Goal: Information Seeking & Learning: Find specific fact

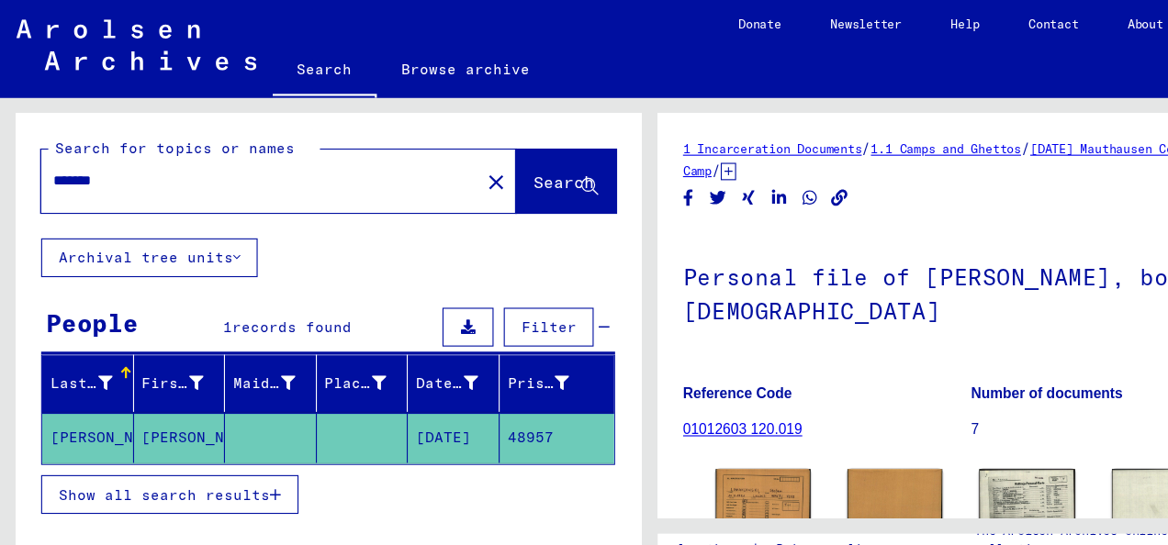
scroll to position [236, 0]
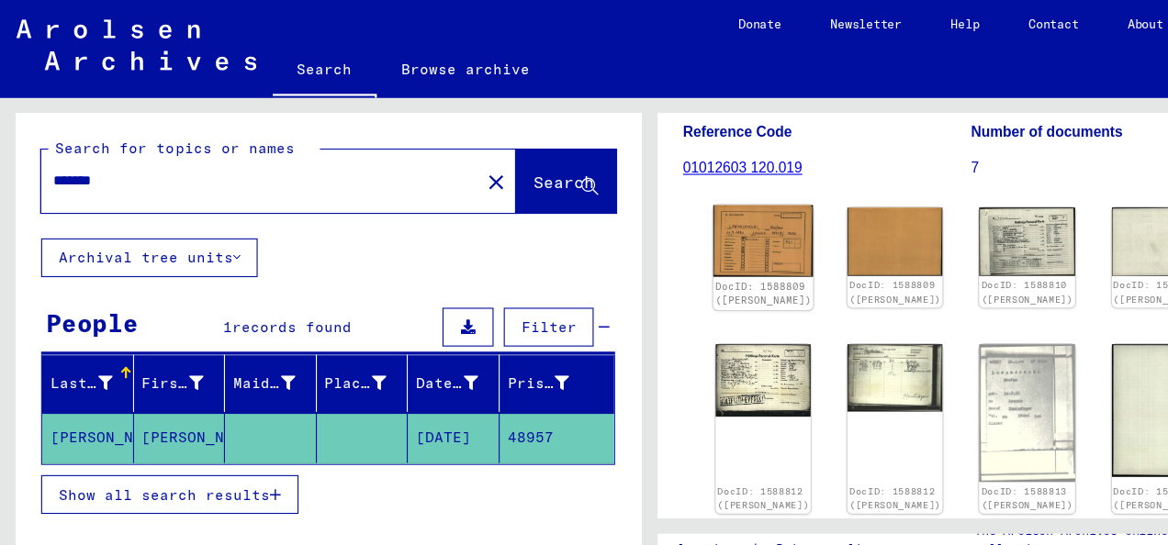
click at [689, 219] on img at bounding box center [687, 217] width 90 height 65
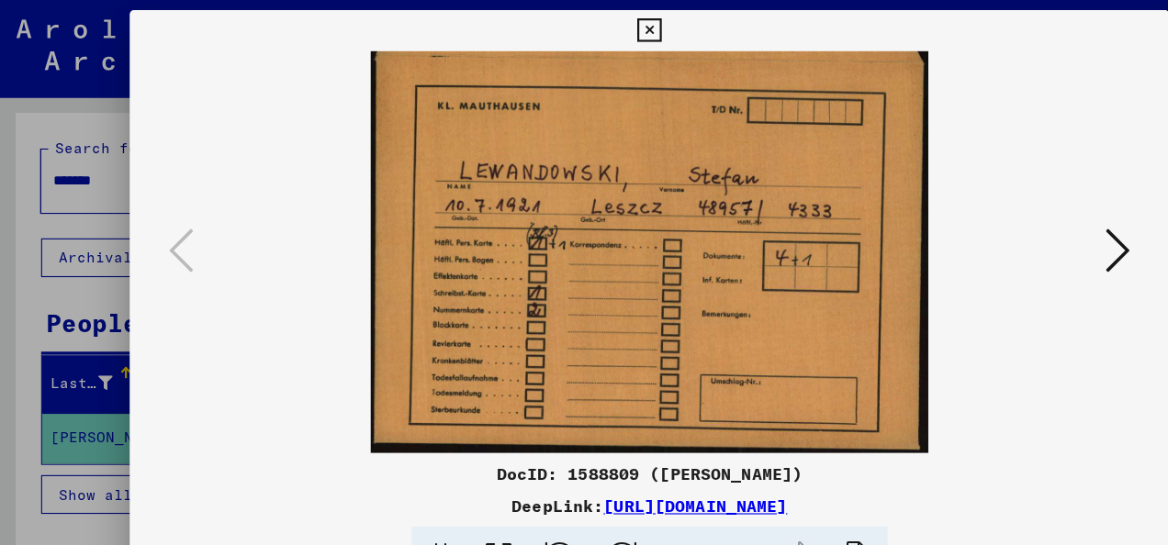
click at [1004, 230] on icon at bounding box center [1005, 225] width 22 height 44
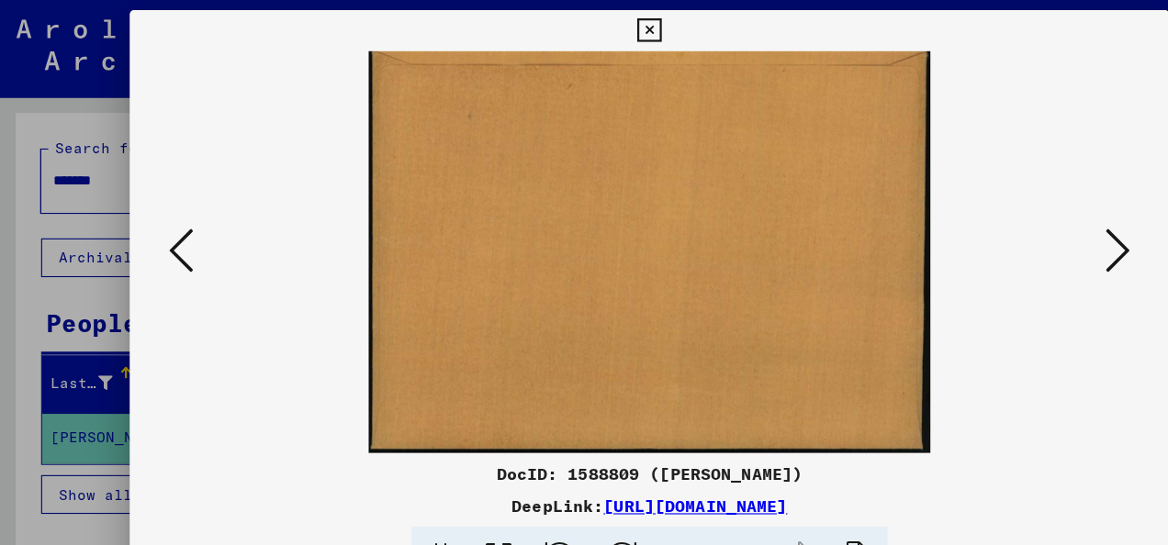
click at [1004, 230] on icon at bounding box center [1005, 225] width 22 height 44
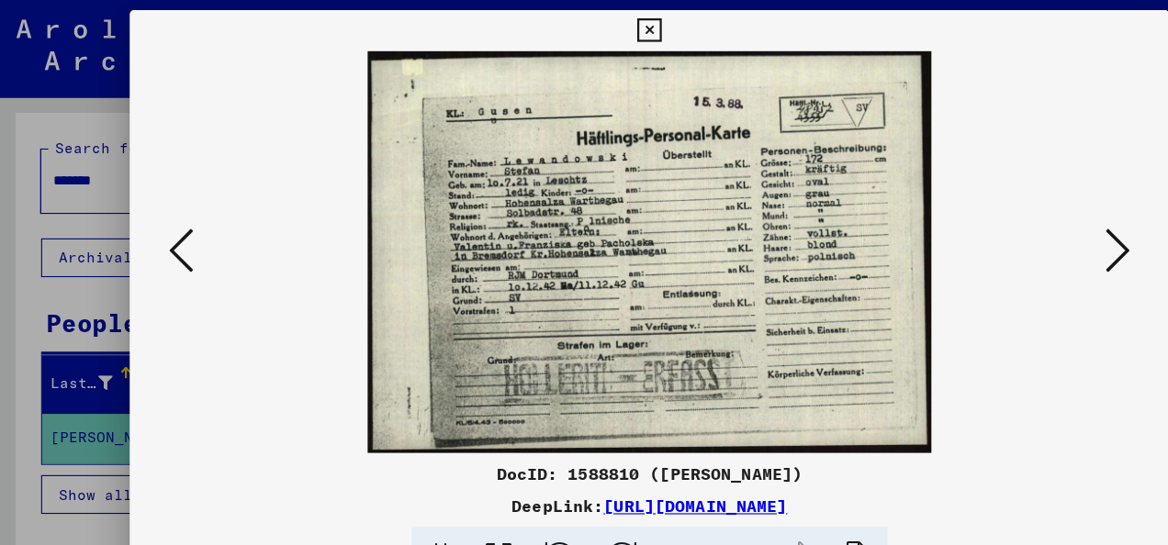
click at [1004, 230] on icon at bounding box center [1005, 225] width 22 height 44
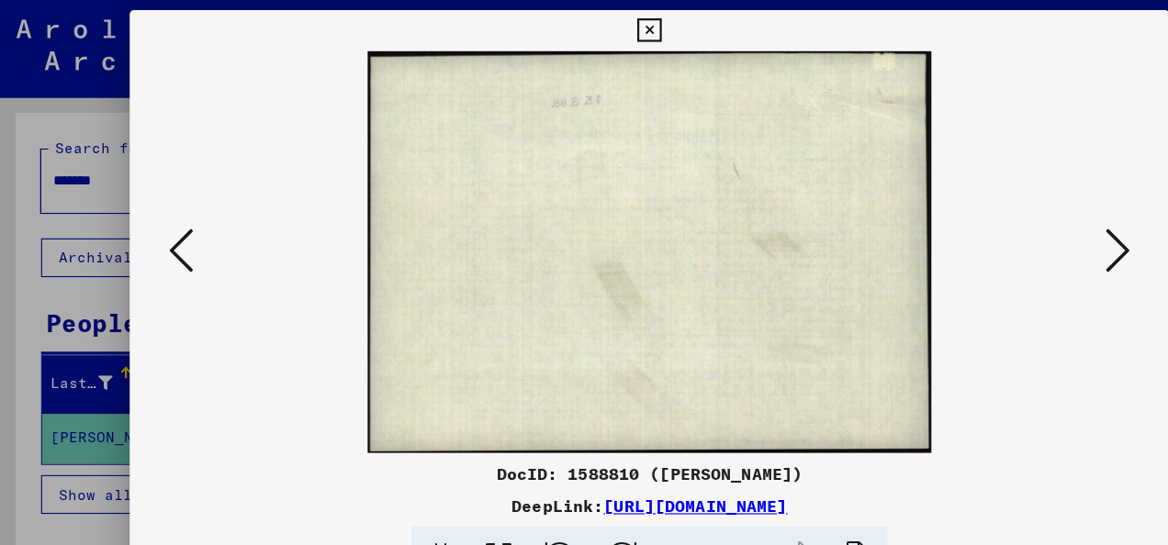
click at [1004, 230] on icon at bounding box center [1005, 225] width 22 height 44
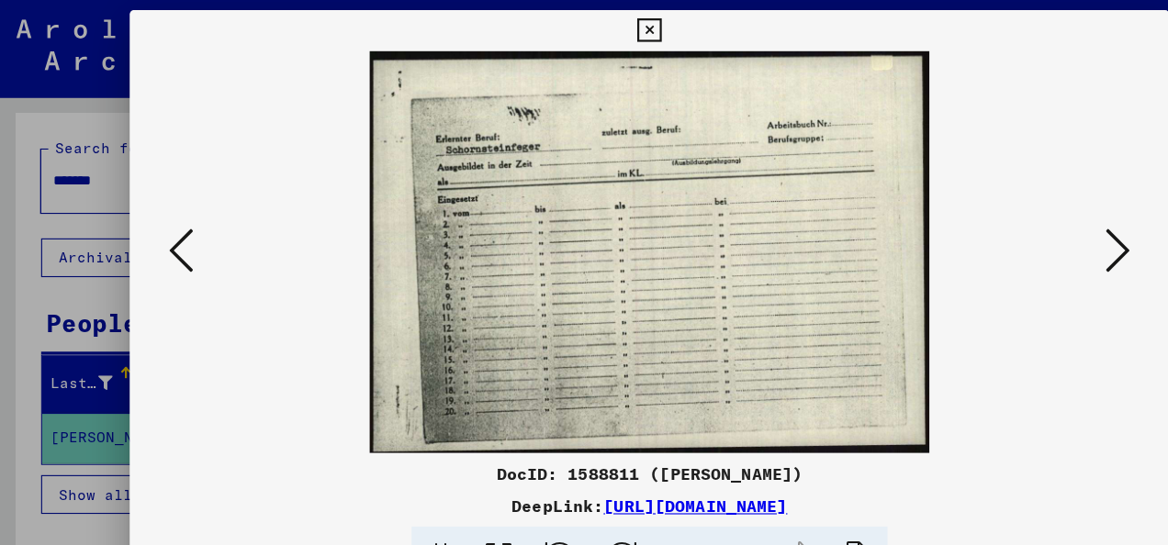
click at [1004, 230] on icon at bounding box center [1005, 225] width 22 height 44
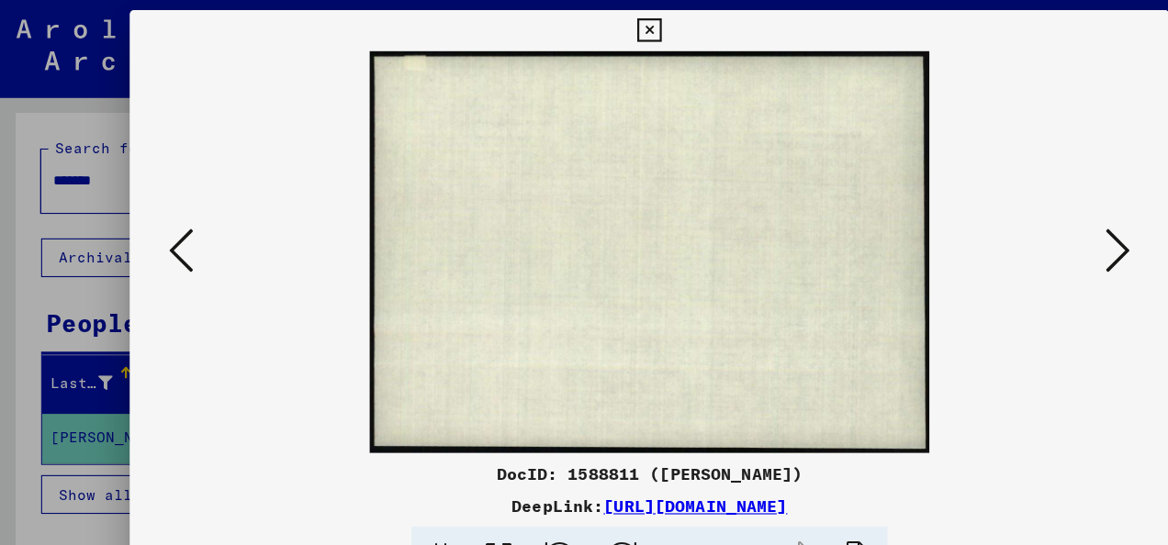
click at [1004, 230] on icon at bounding box center [1005, 225] width 22 height 44
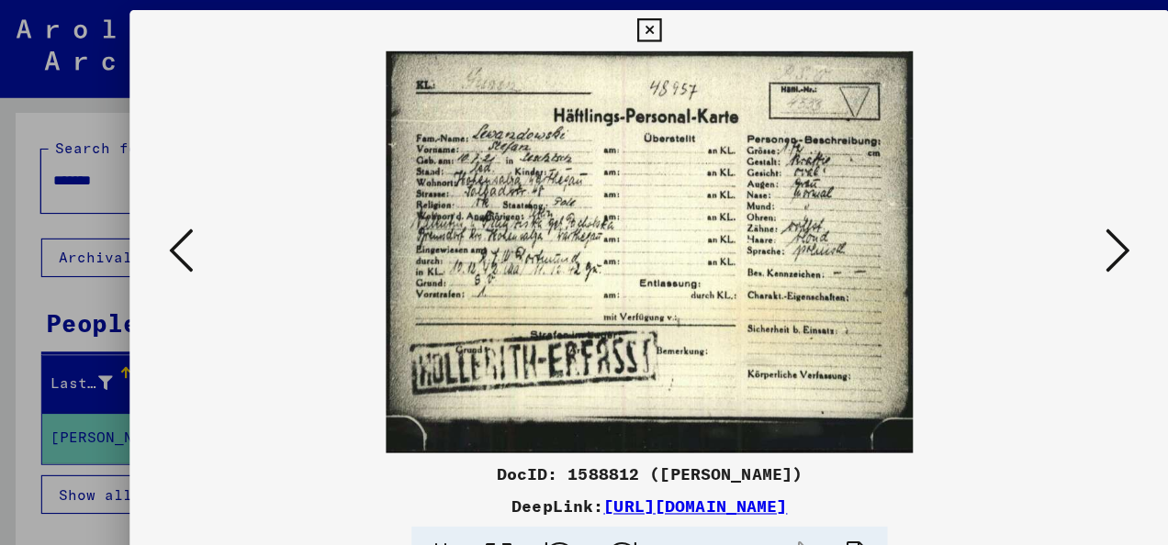
click at [582, 29] on icon at bounding box center [583, 28] width 21 height 22
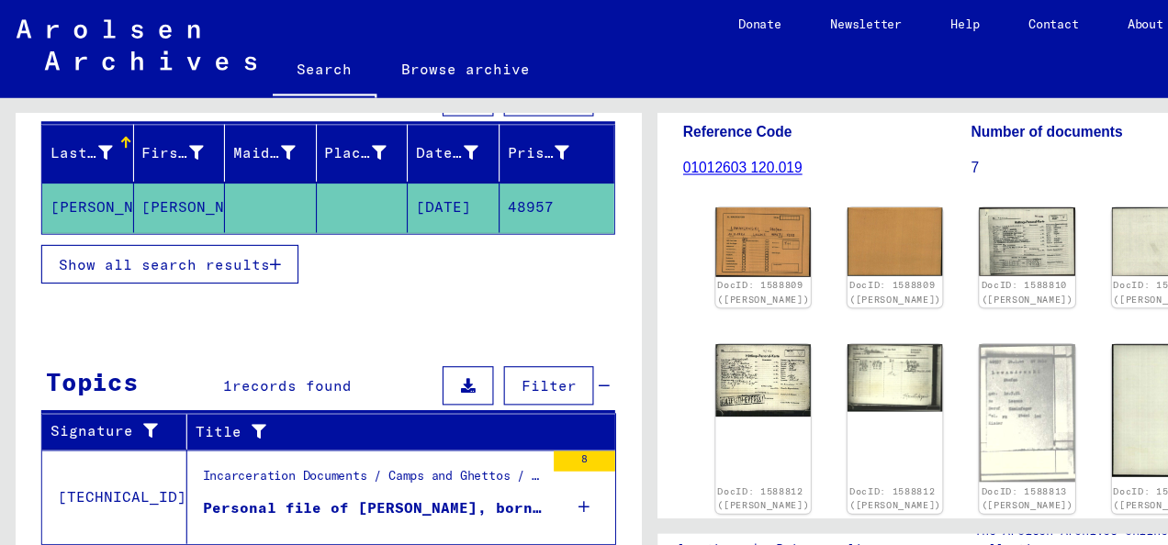
scroll to position [215, 0]
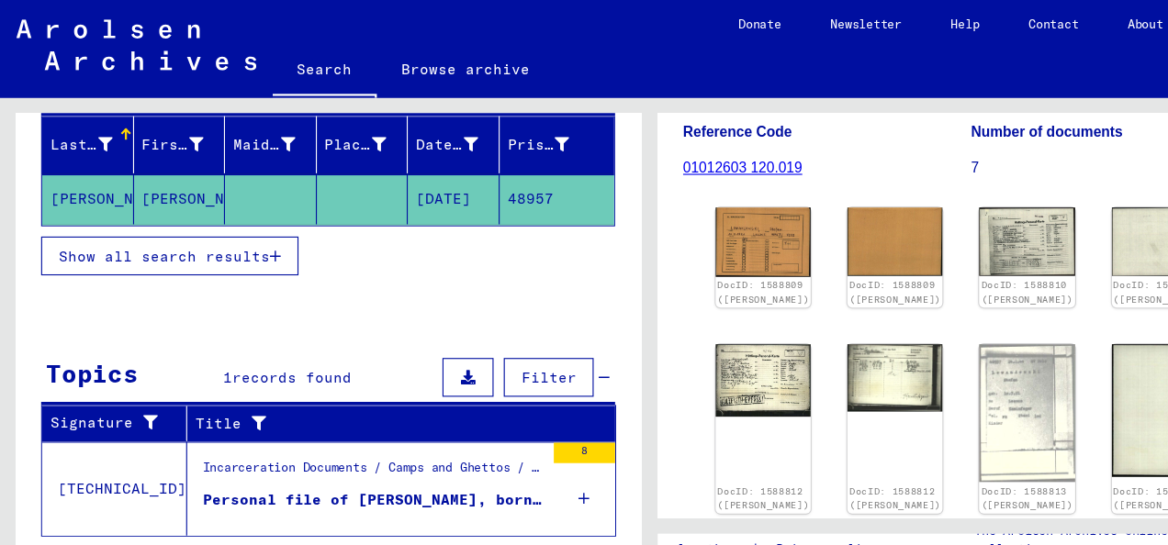
type input "**********"
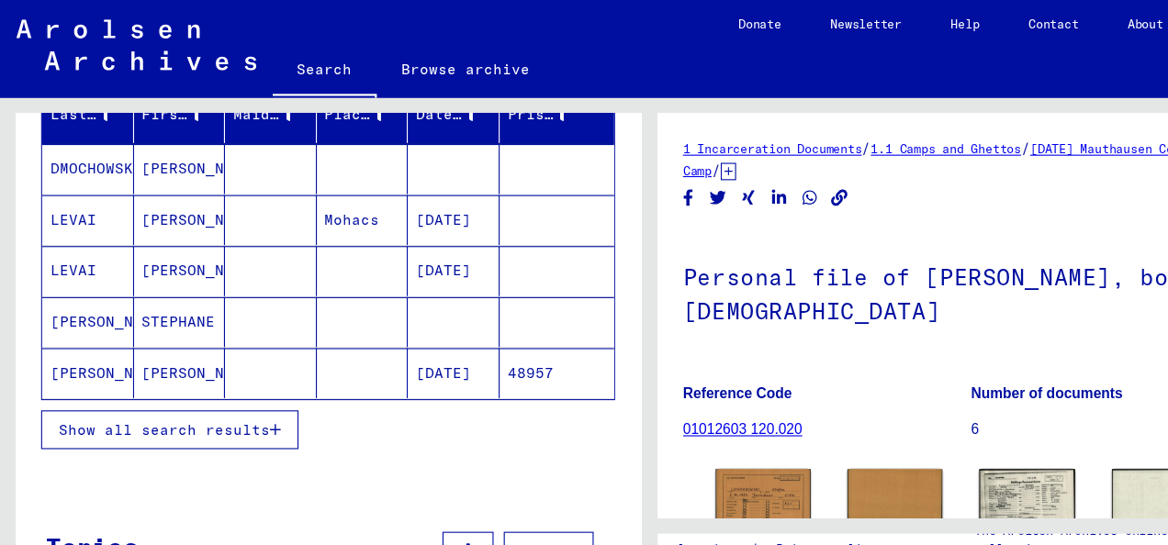
scroll to position [334, 0]
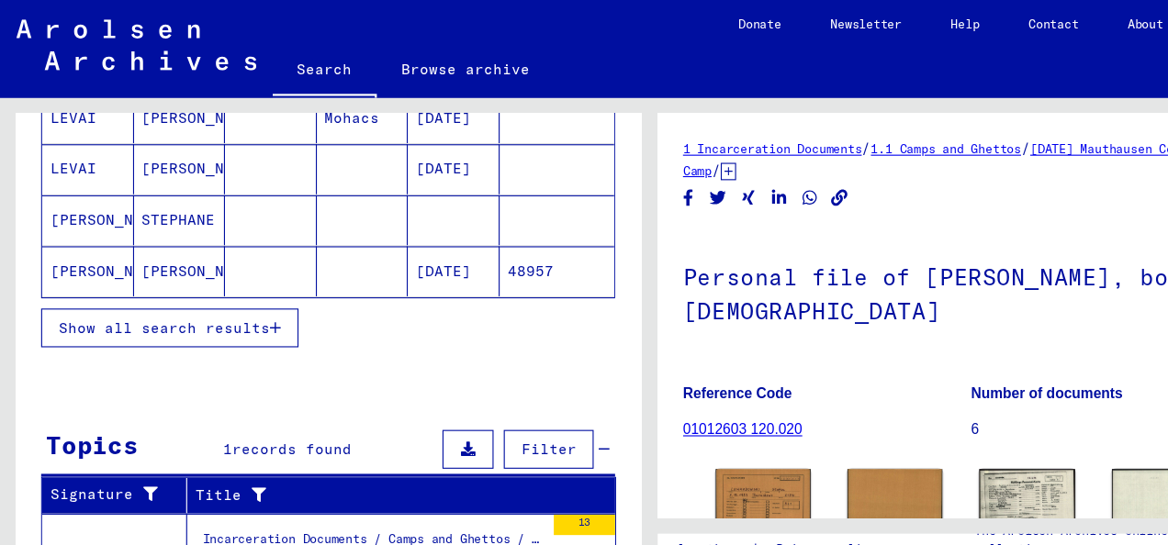
click at [233, 286] on span "Show all search results" at bounding box center [147, 294] width 190 height 17
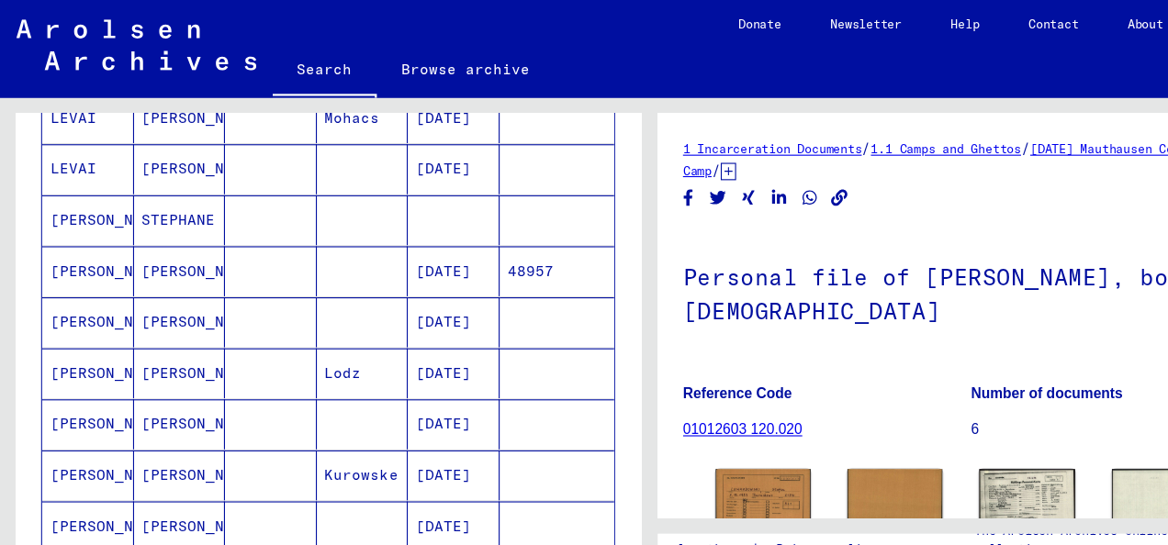
click at [403, 286] on mat-cell "[DATE]" at bounding box center [407, 289] width 83 height 45
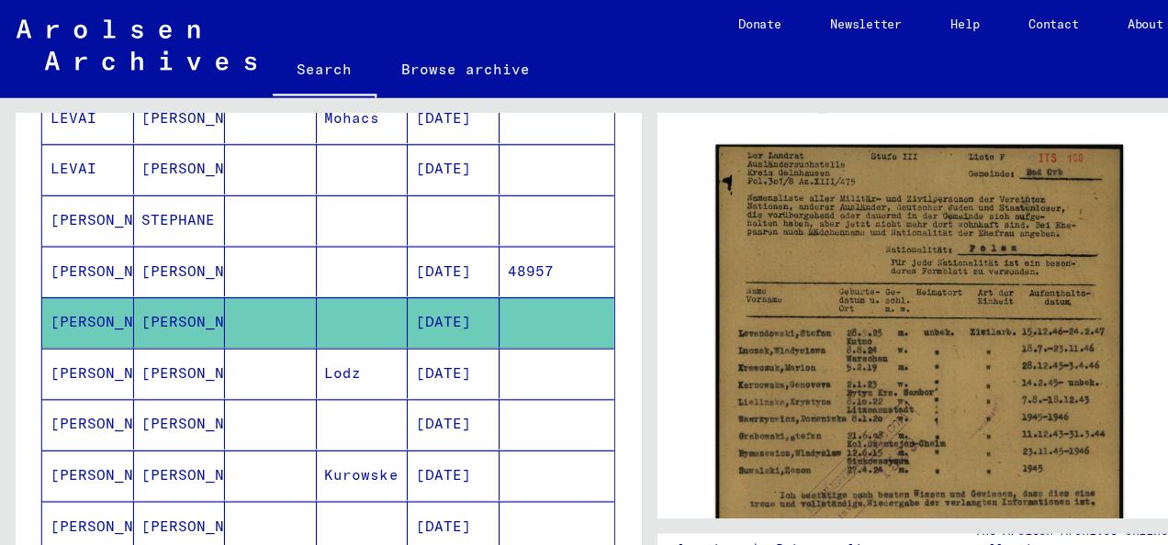
scroll to position [327, 0]
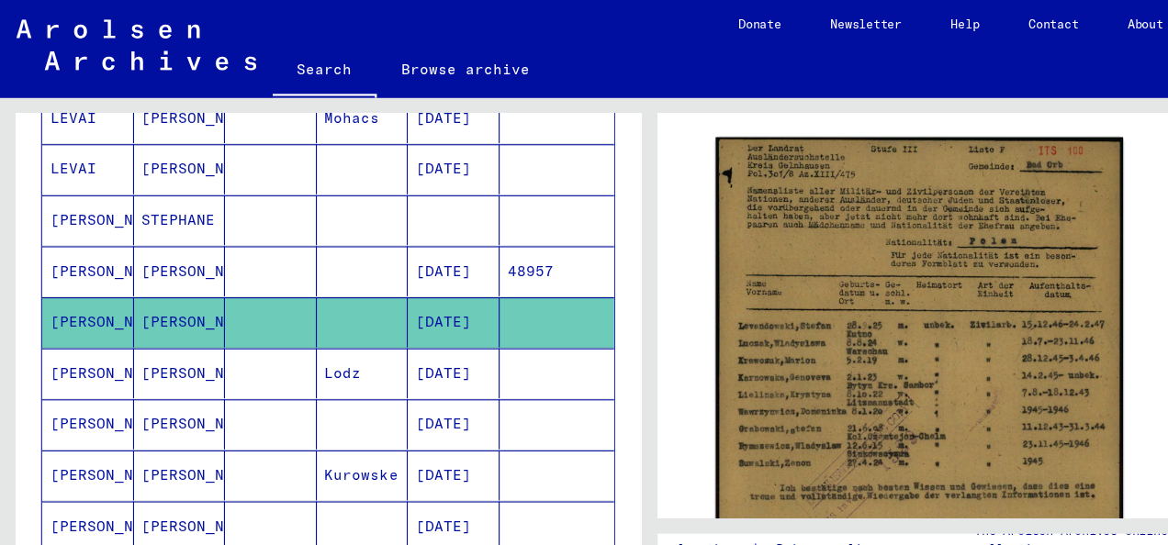
click at [405, 332] on mat-cell "[DATE]" at bounding box center [407, 335] width 83 height 45
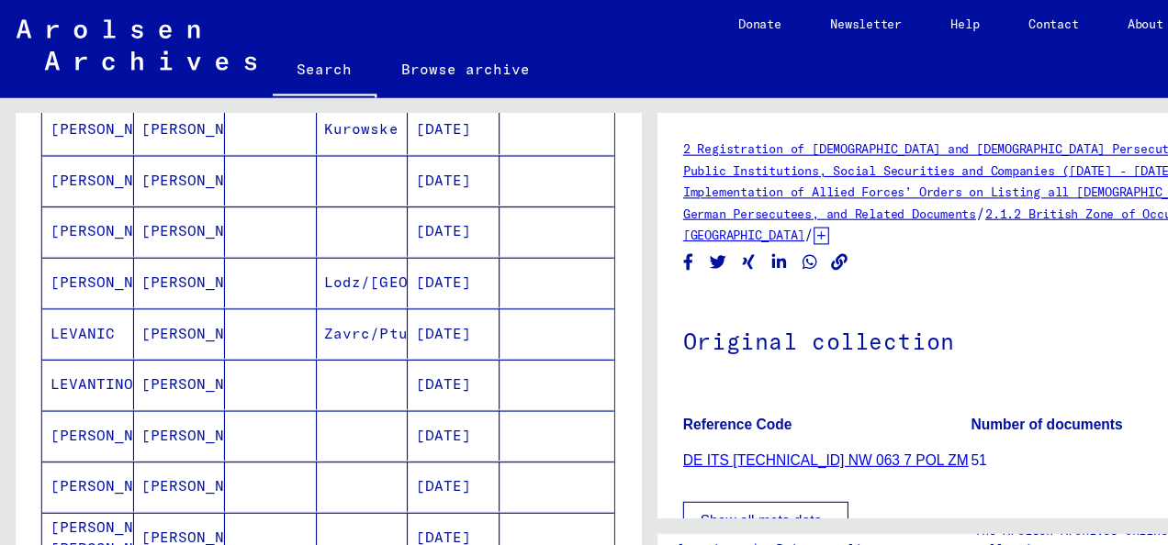
scroll to position [654, 0]
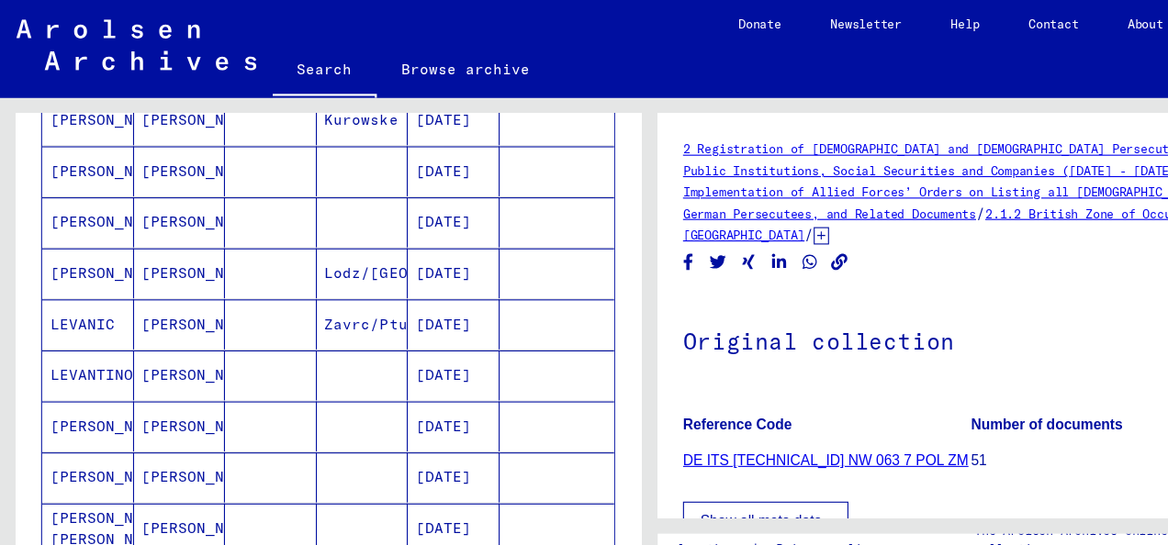
click at [412, 288] on mat-cell "[DATE]" at bounding box center [407, 291] width 83 height 45
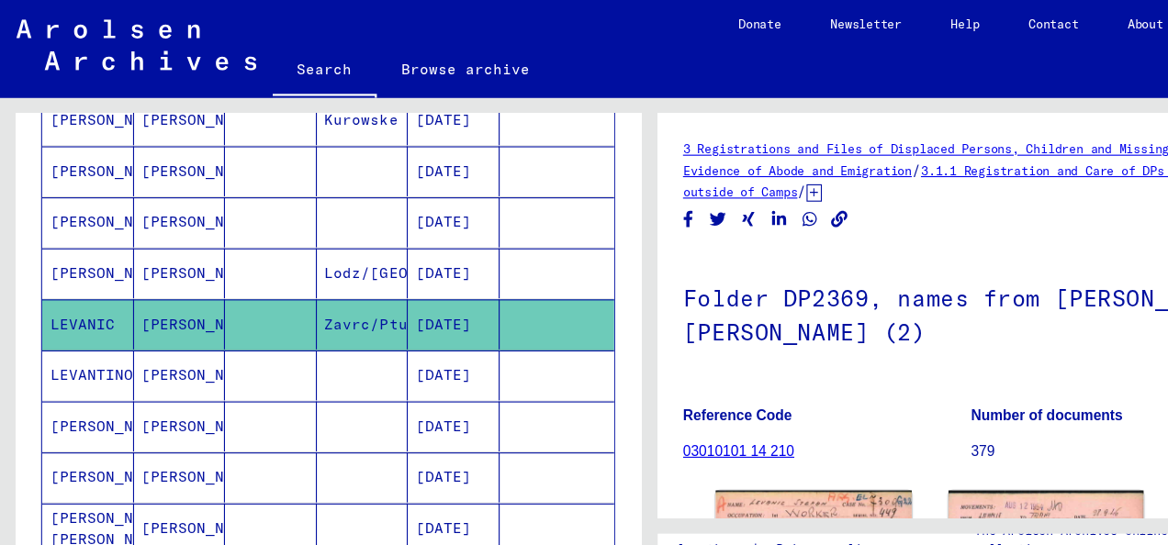
scroll to position [736, 0]
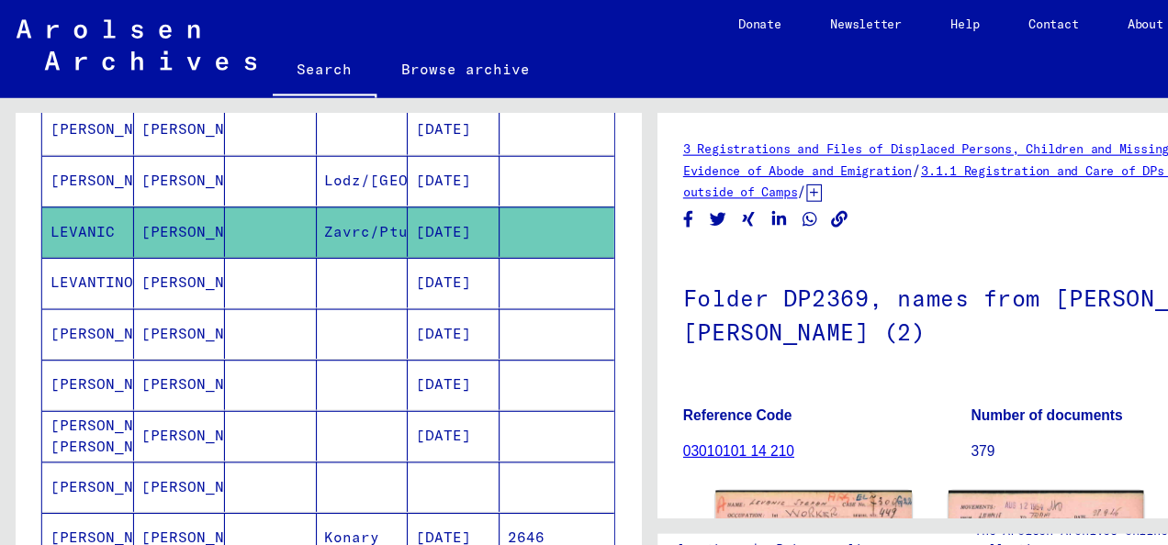
click at [409, 340] on mat-cell "[DATE]" at bounding box center [407, 346] width 83 height 45
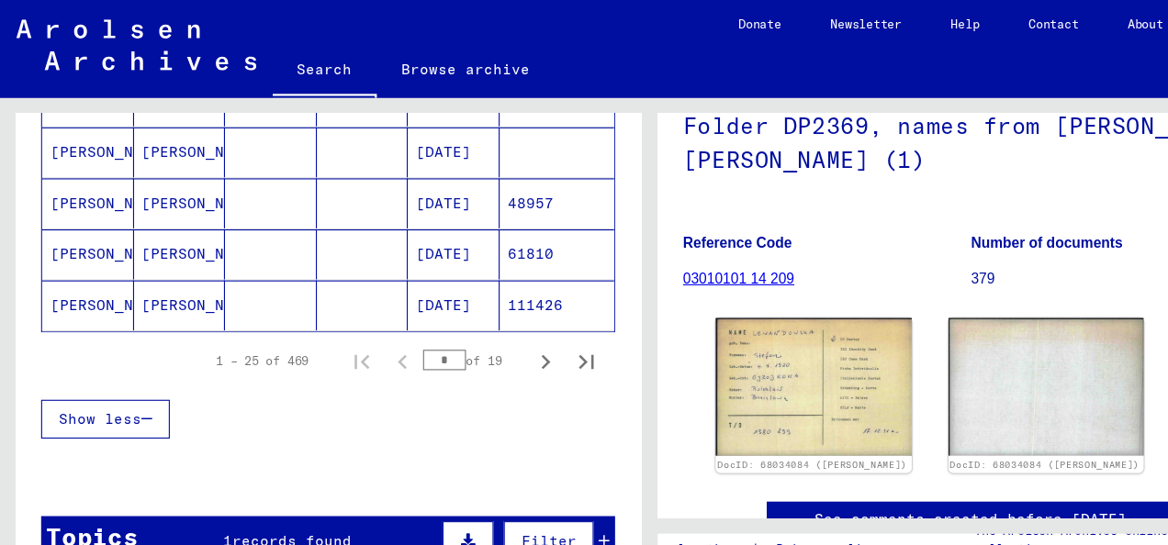
scroll to position [1339, 0]
